Goal: Task Accomplishment & Management: Manage account settings

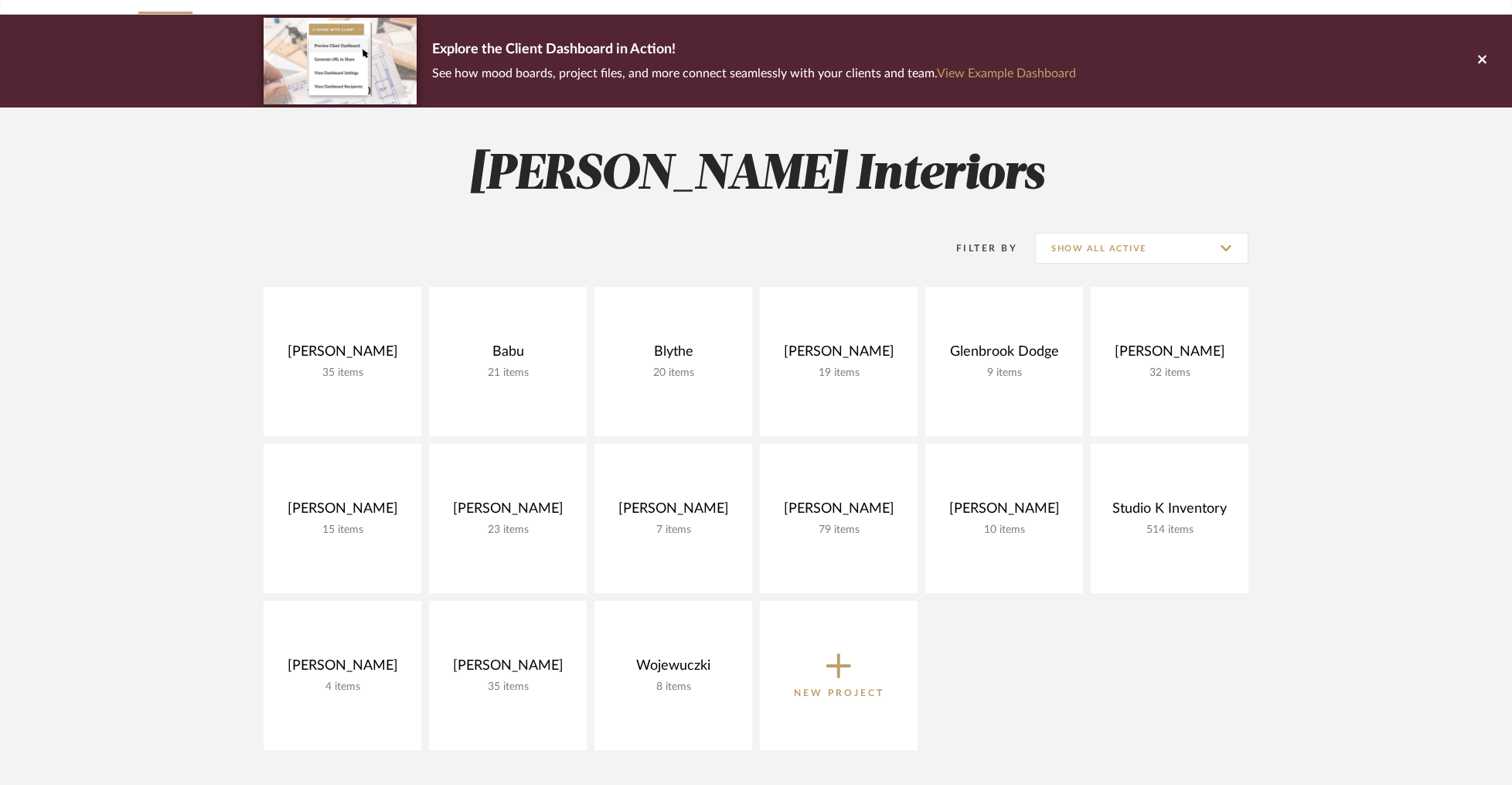
scroll to position [107, 0]
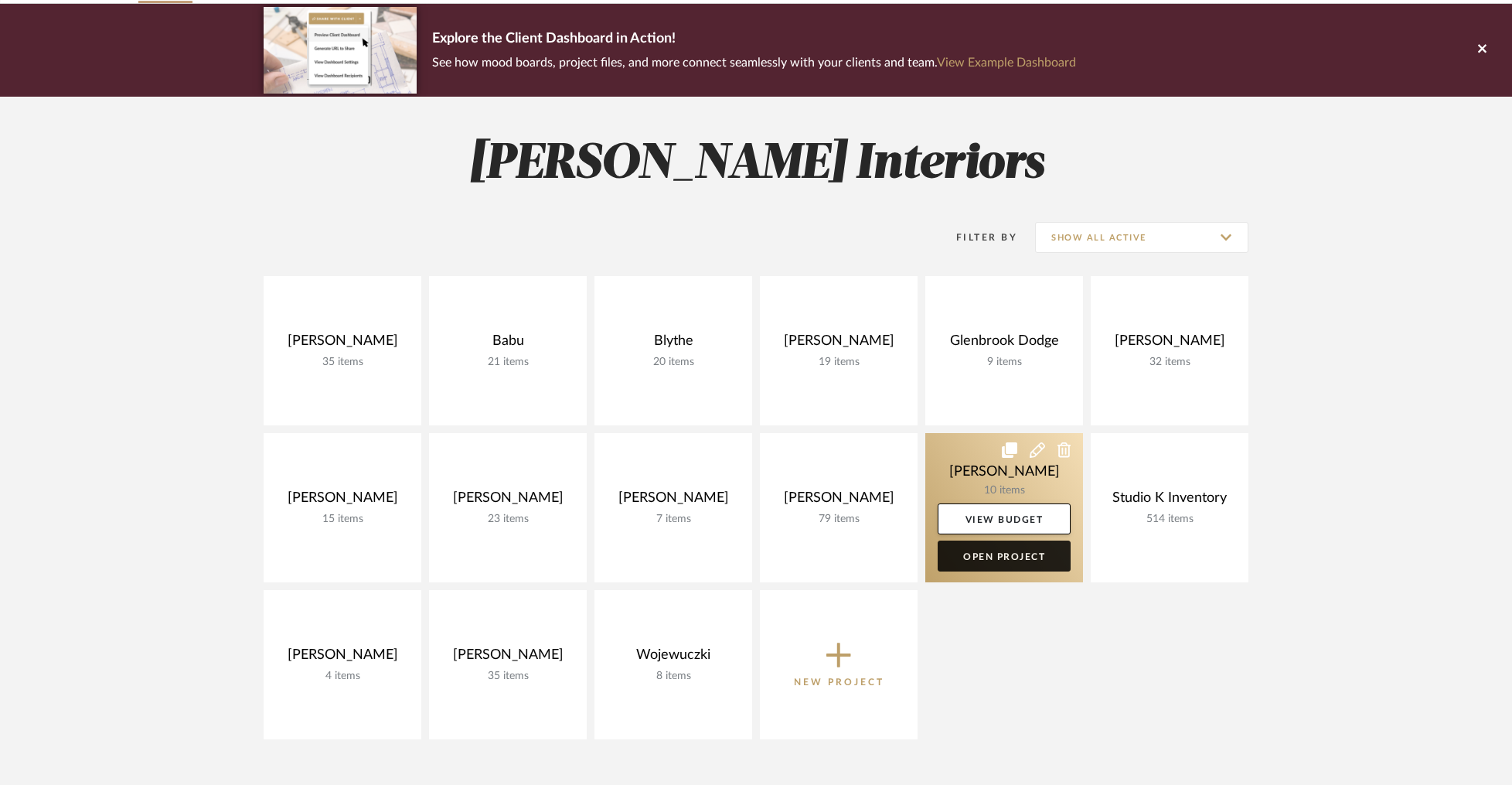
click at [992, 555] on link "Open Project" at bounding box center [1004, 556] width 133 height 31
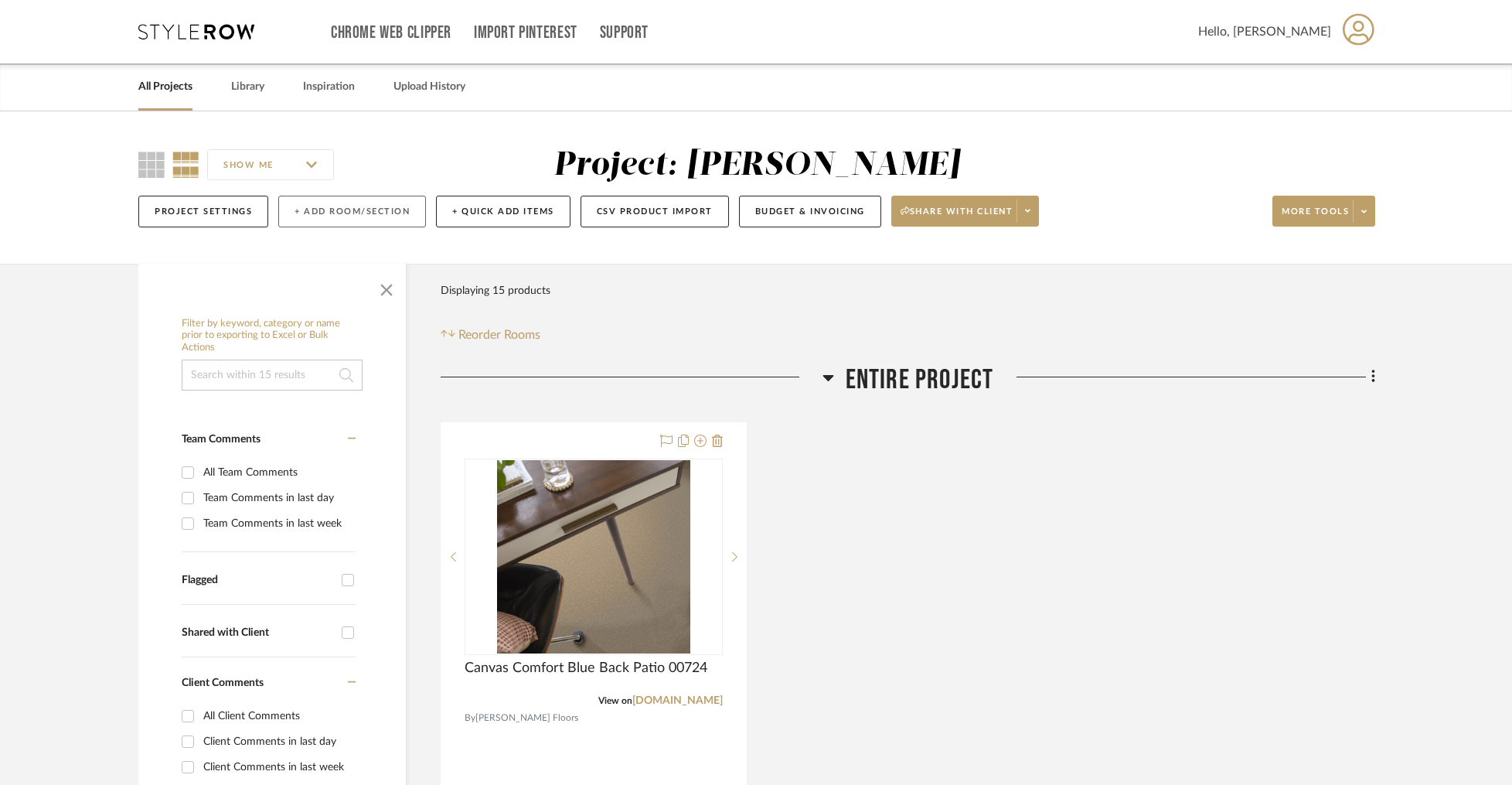
click at [343, 222] on button "+ Add Room/Section" at bounding box center [352, 211] width 148 height 32
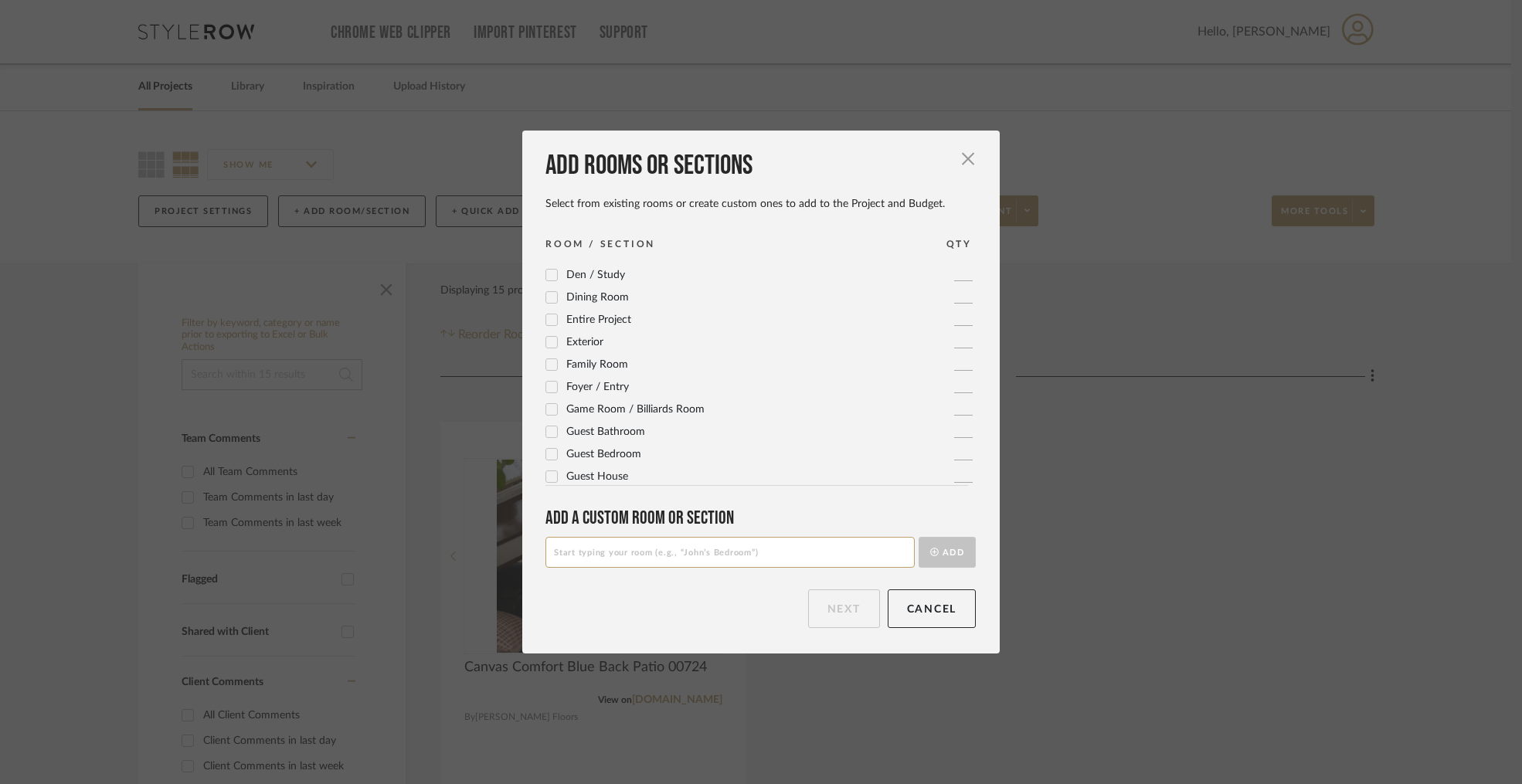
scroll to position [89, 0]
click at [546, 337] on icon at bounding box center [552, 338] width 11 height 11
click at [615, 554] on input at bounding box center [730, 552] width 370 height 31
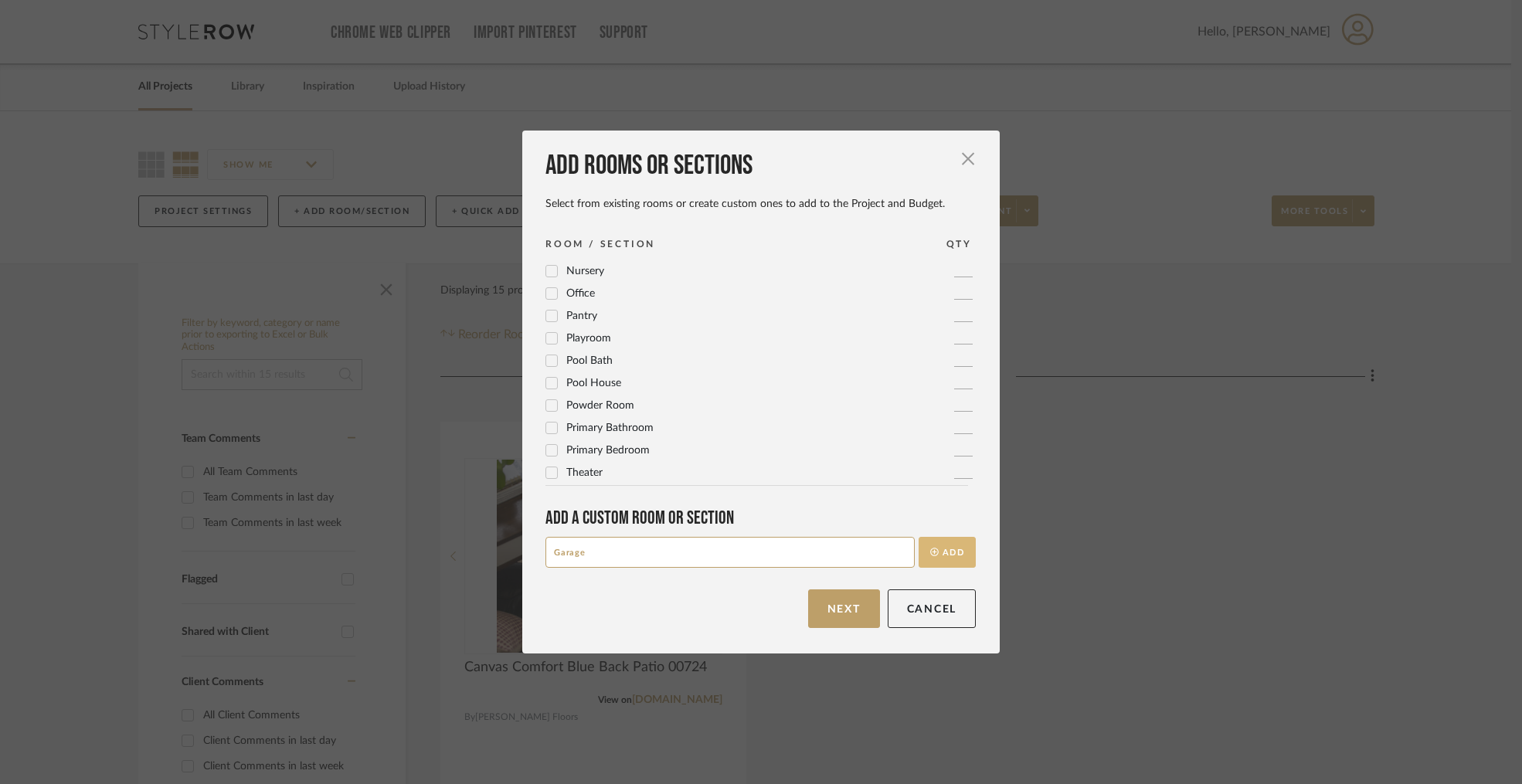
type input "Garage"
click at [937, 545] on button "Add" at bounding box center [947, 552] width 57 height 31
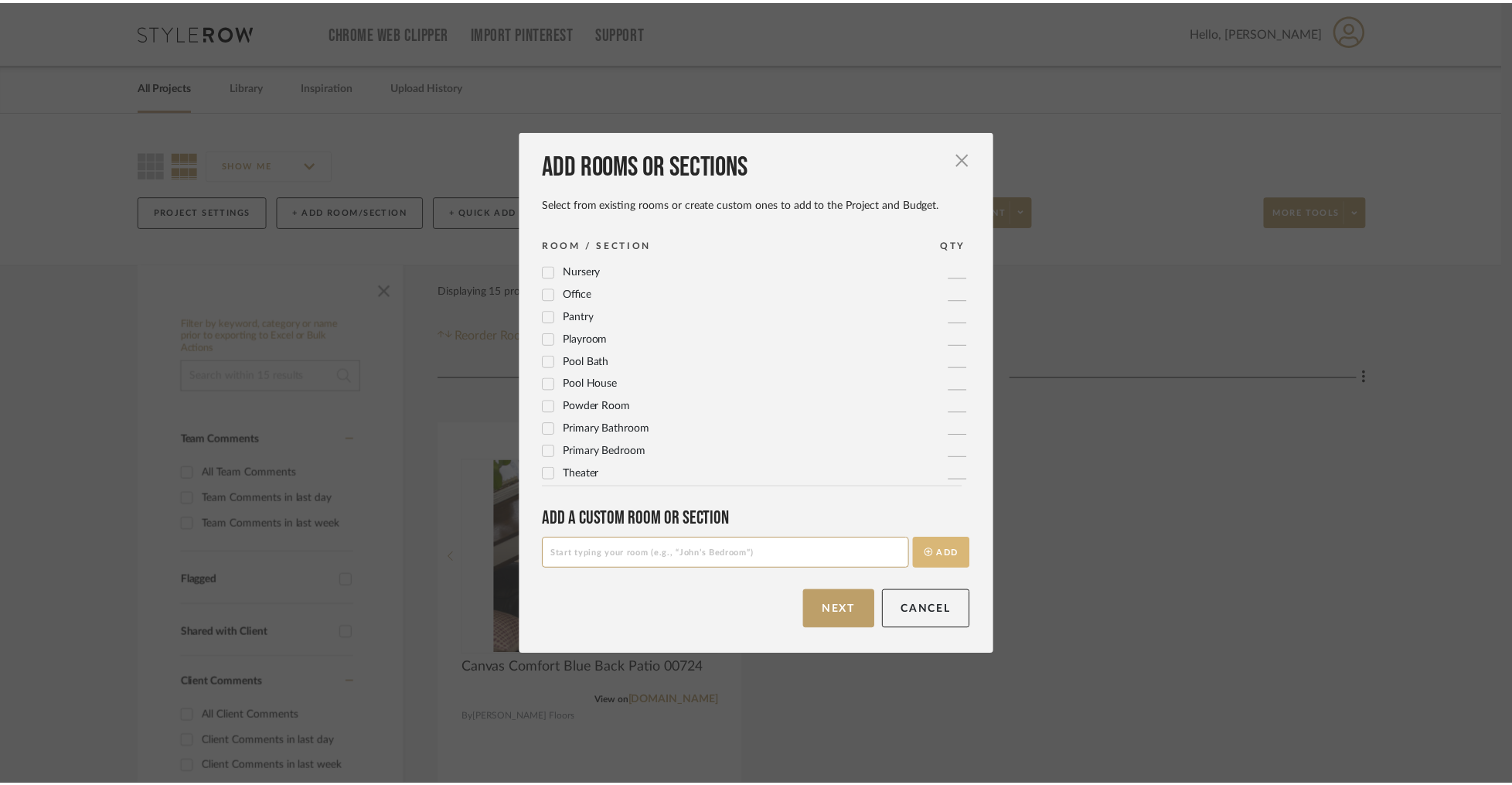
scroll to position [0, 0]
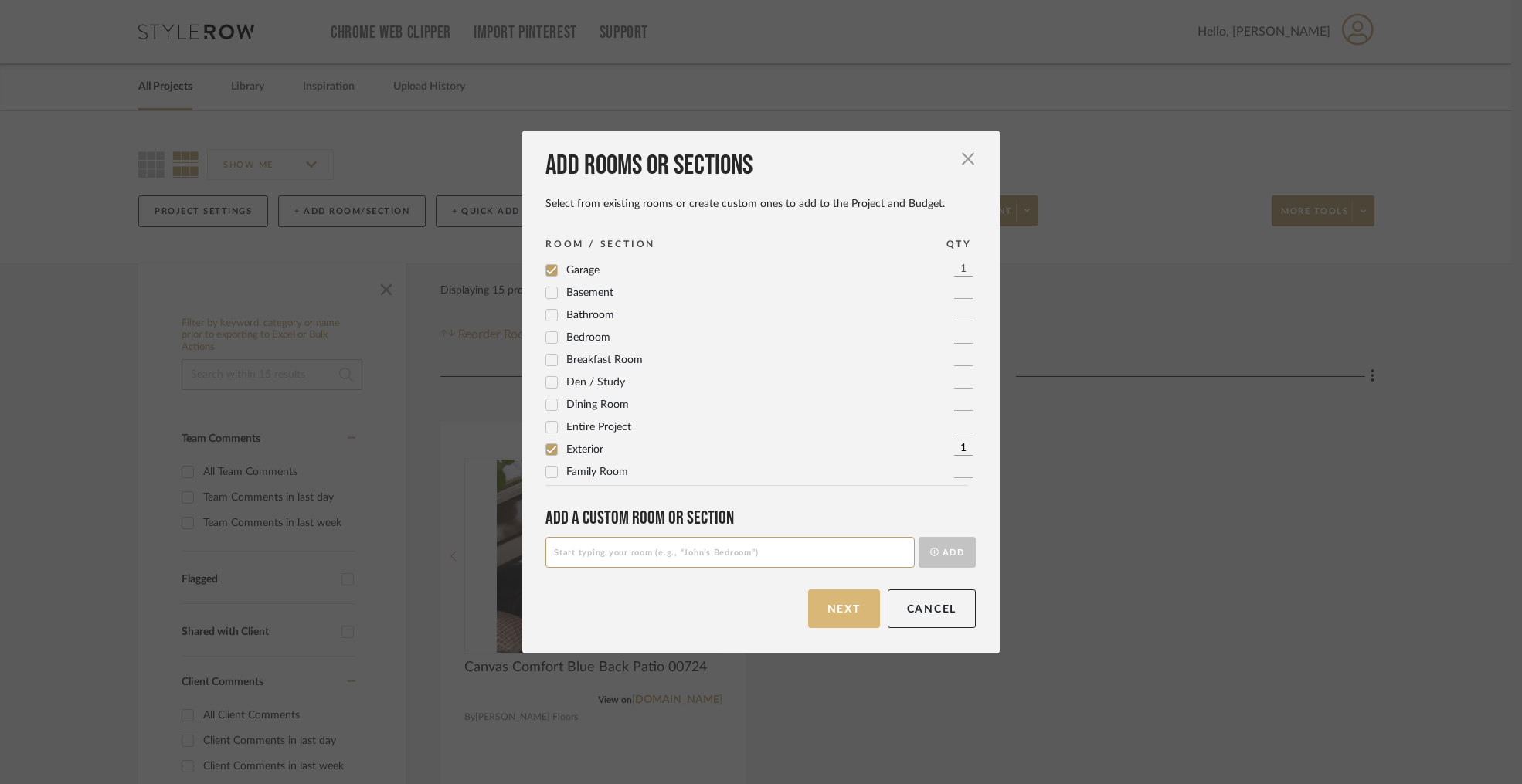
click at [829, 611] on button "Next" at bounding box center [844, 609] width 72 height 39
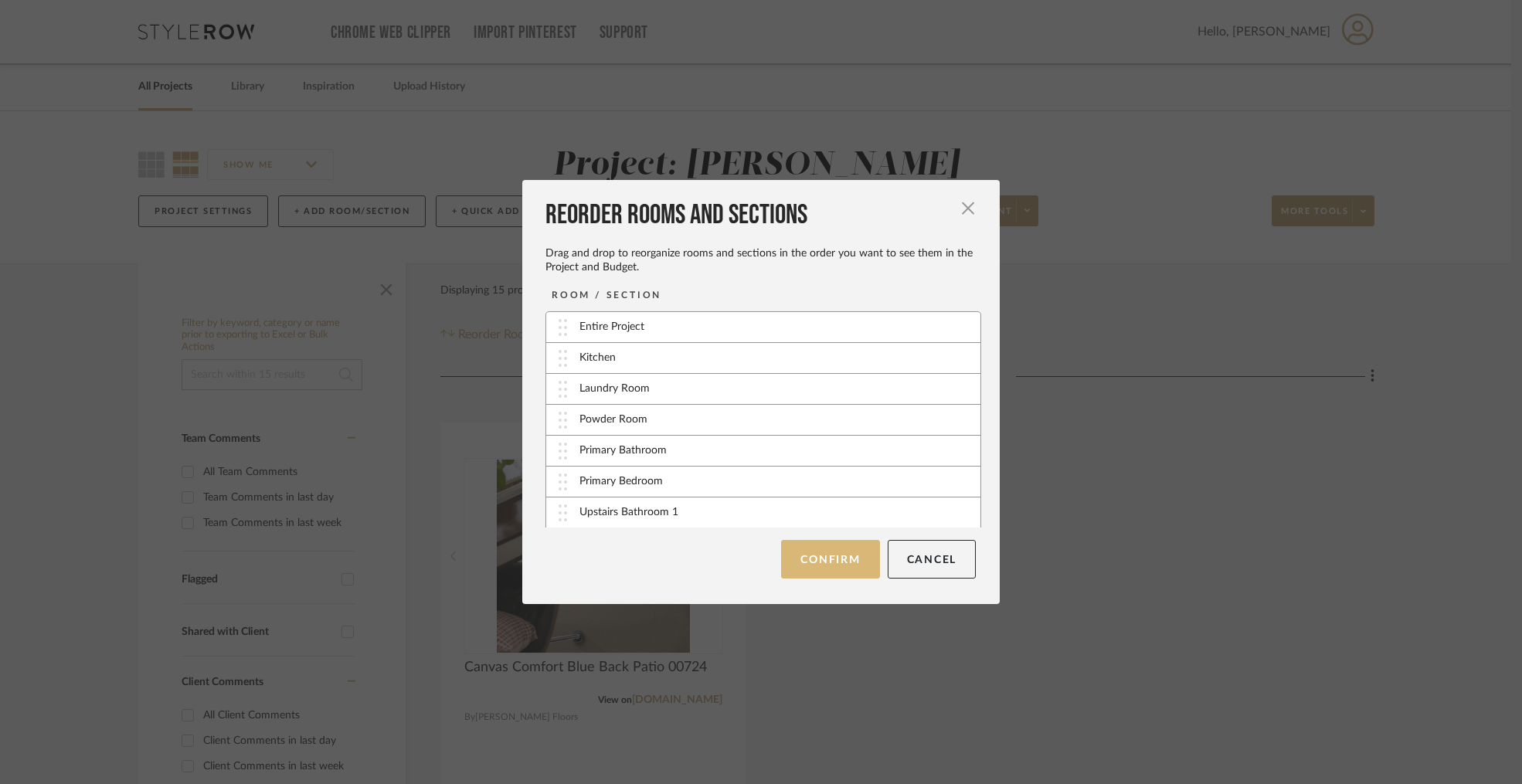
click at [840, 556] on button "Confirm" at bounding box center [830, 559] width 98 height 39
